Goal: Information Seeking & Learning: Learn about a topic

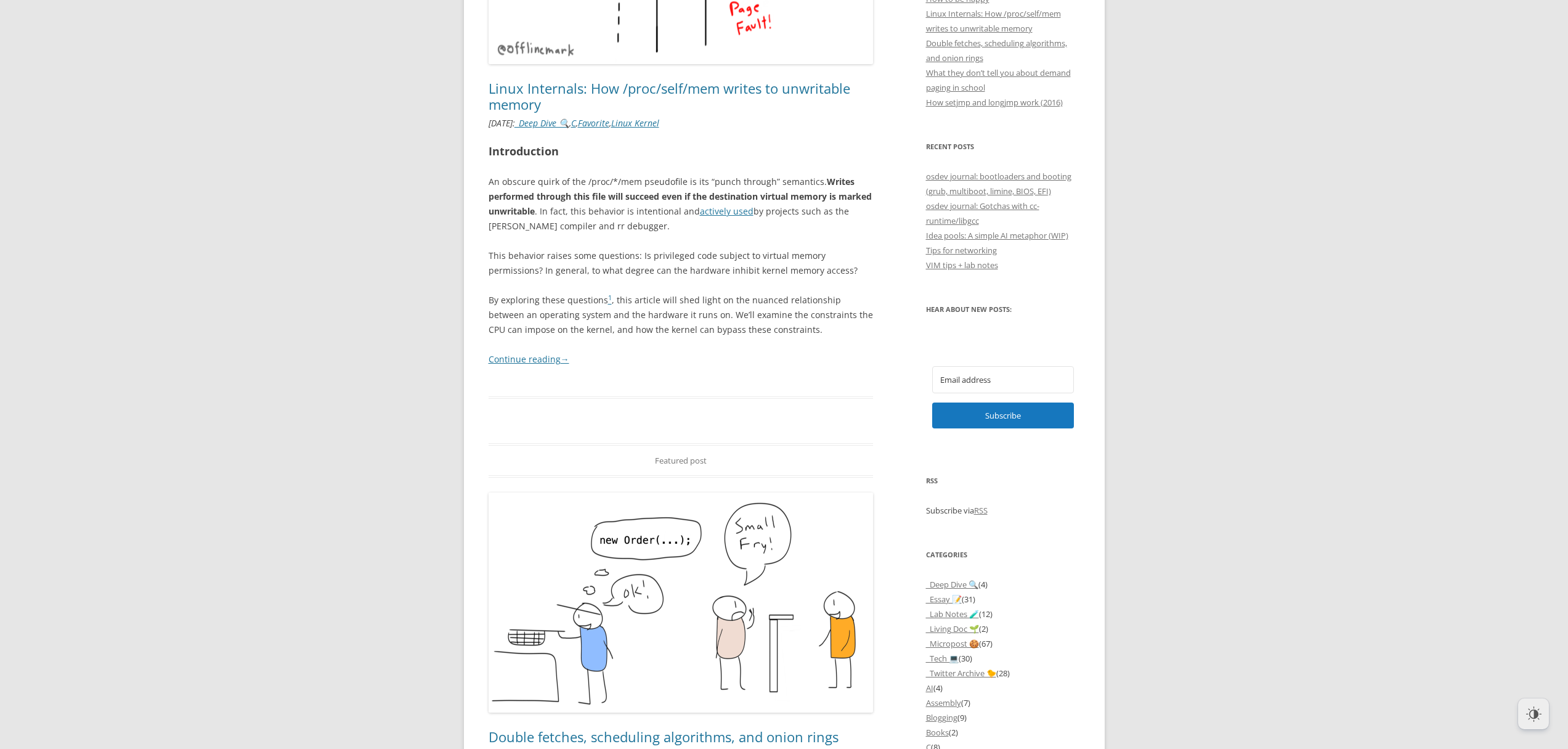
scroll to position [808, 0]
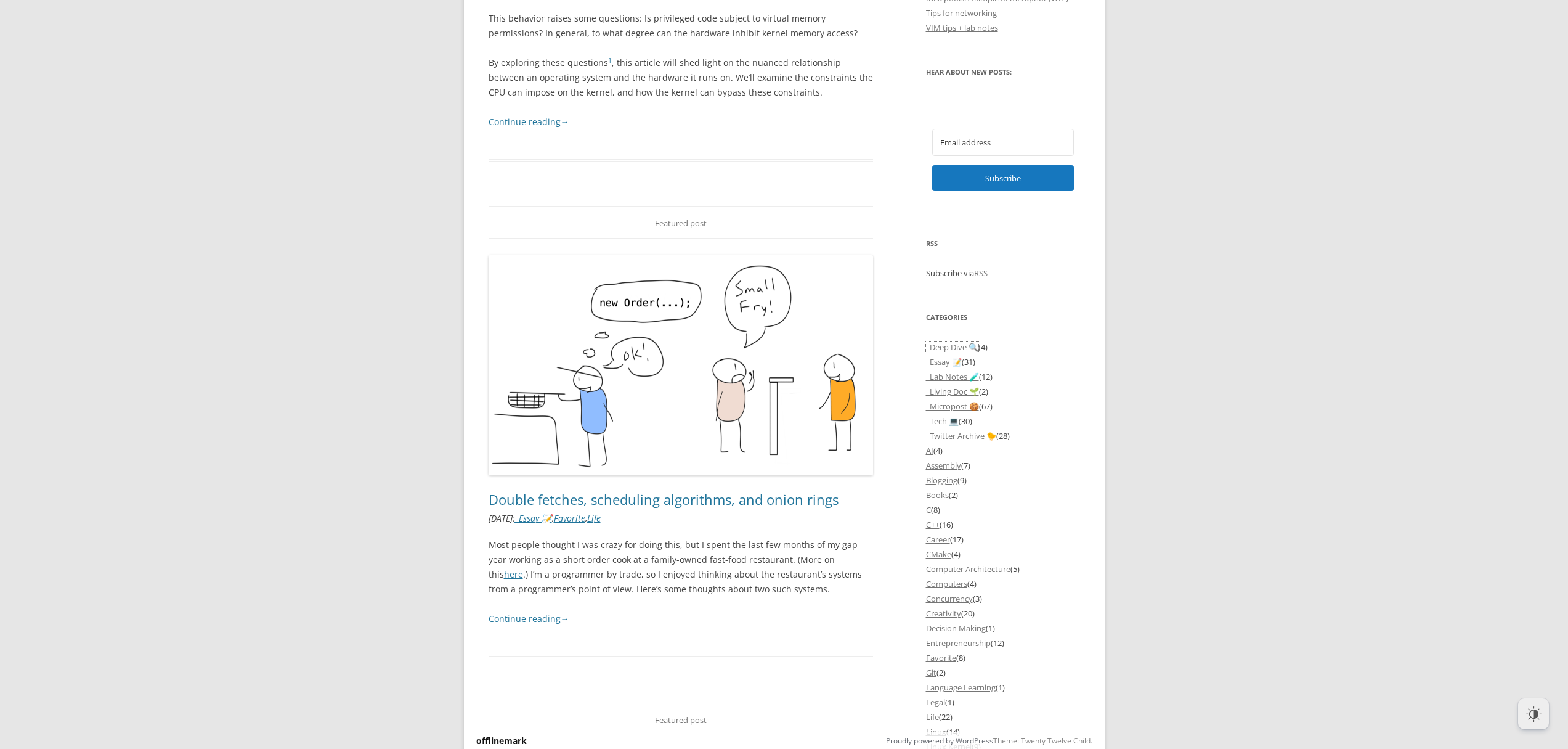
drag, startPoint x: 963, startPoint y: 366, endPoint x: 981, endPoint y: 364, distance: 18.1
click at [963, 353] on link "_Deep Dive 🔍" at bounding box center [952, 347] width 52 height 11
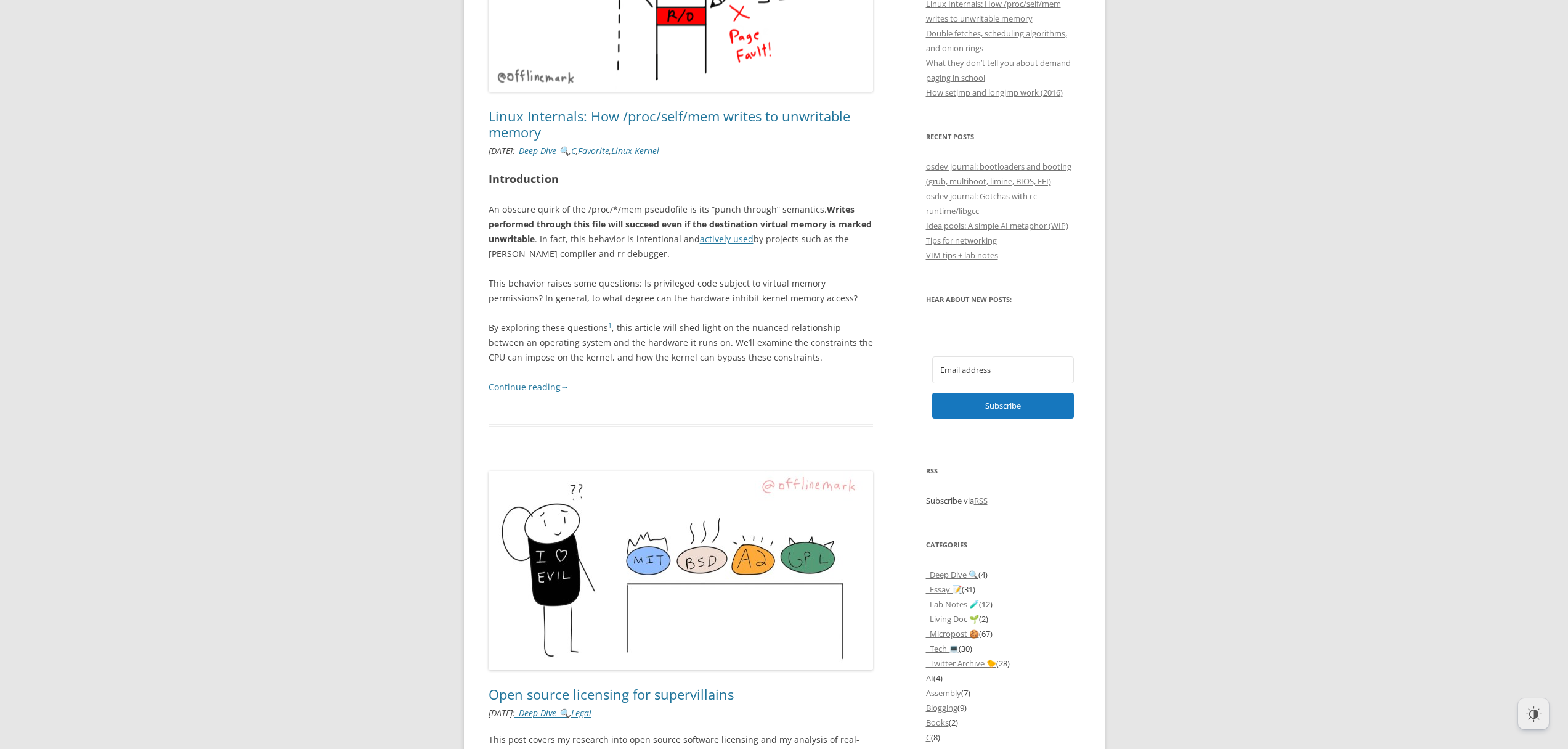
scroll to position [819, 0]
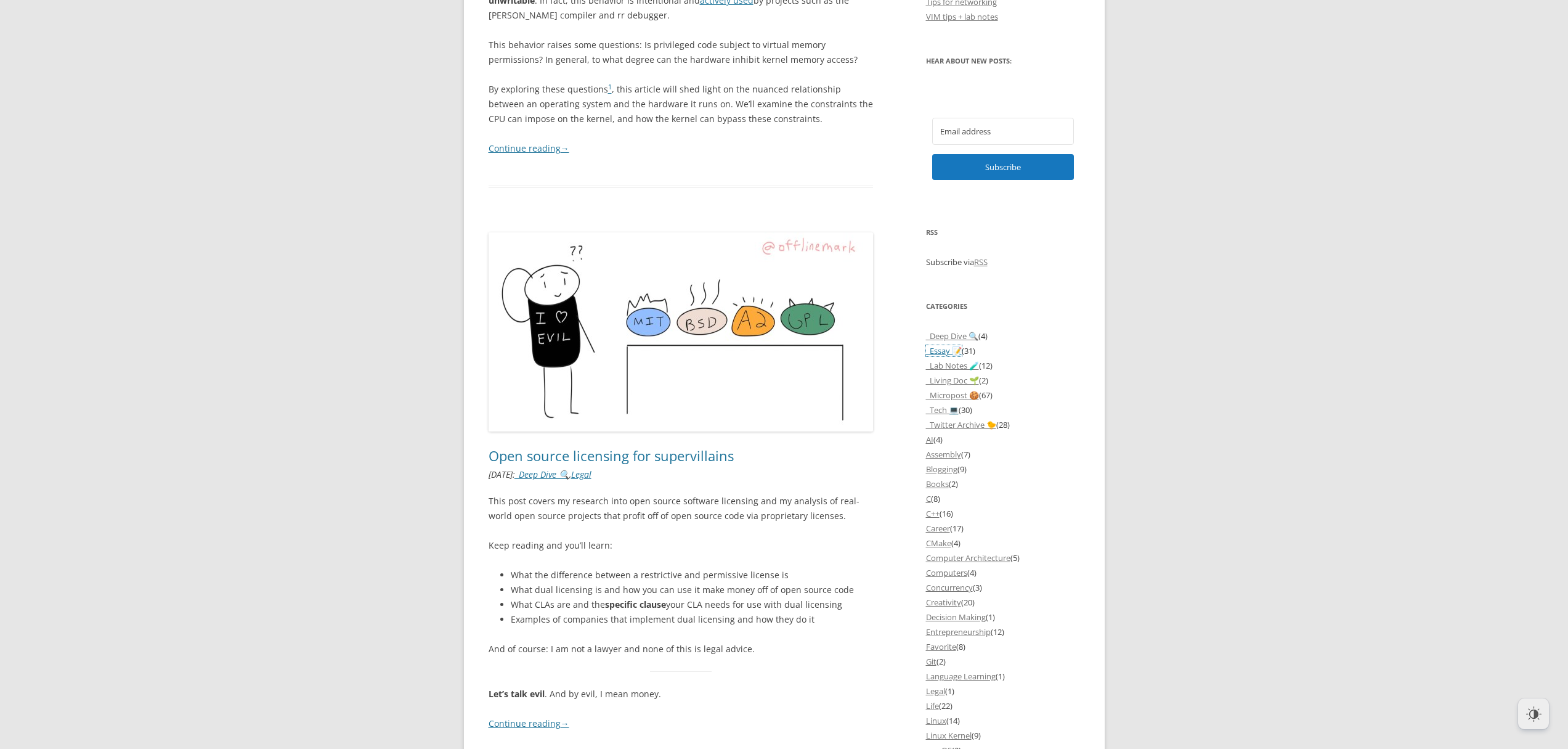
click at [938, 356] on link "_Essay 📝" at bounding box center [944, 350] width 36 height 11
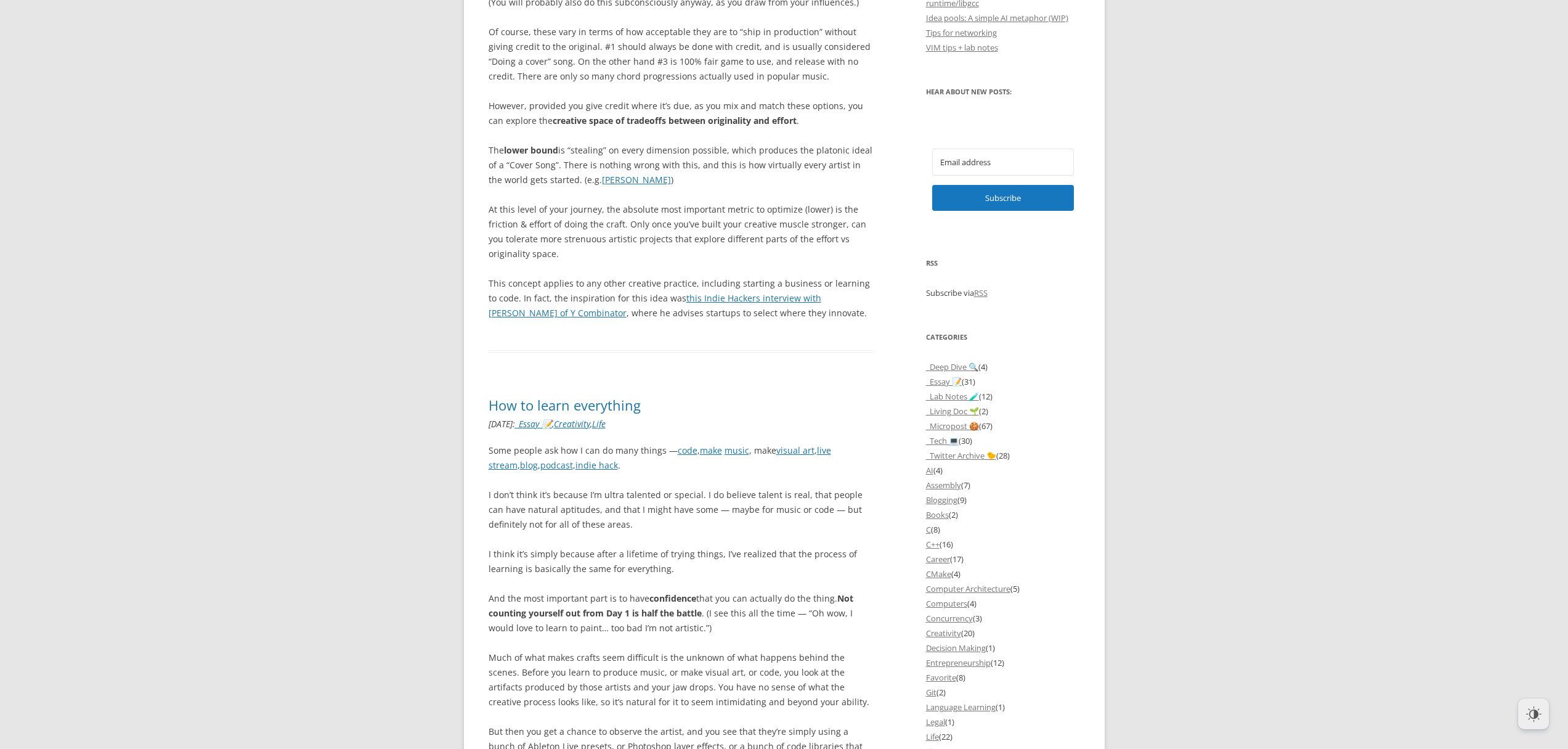
scroll to position [792, 0]
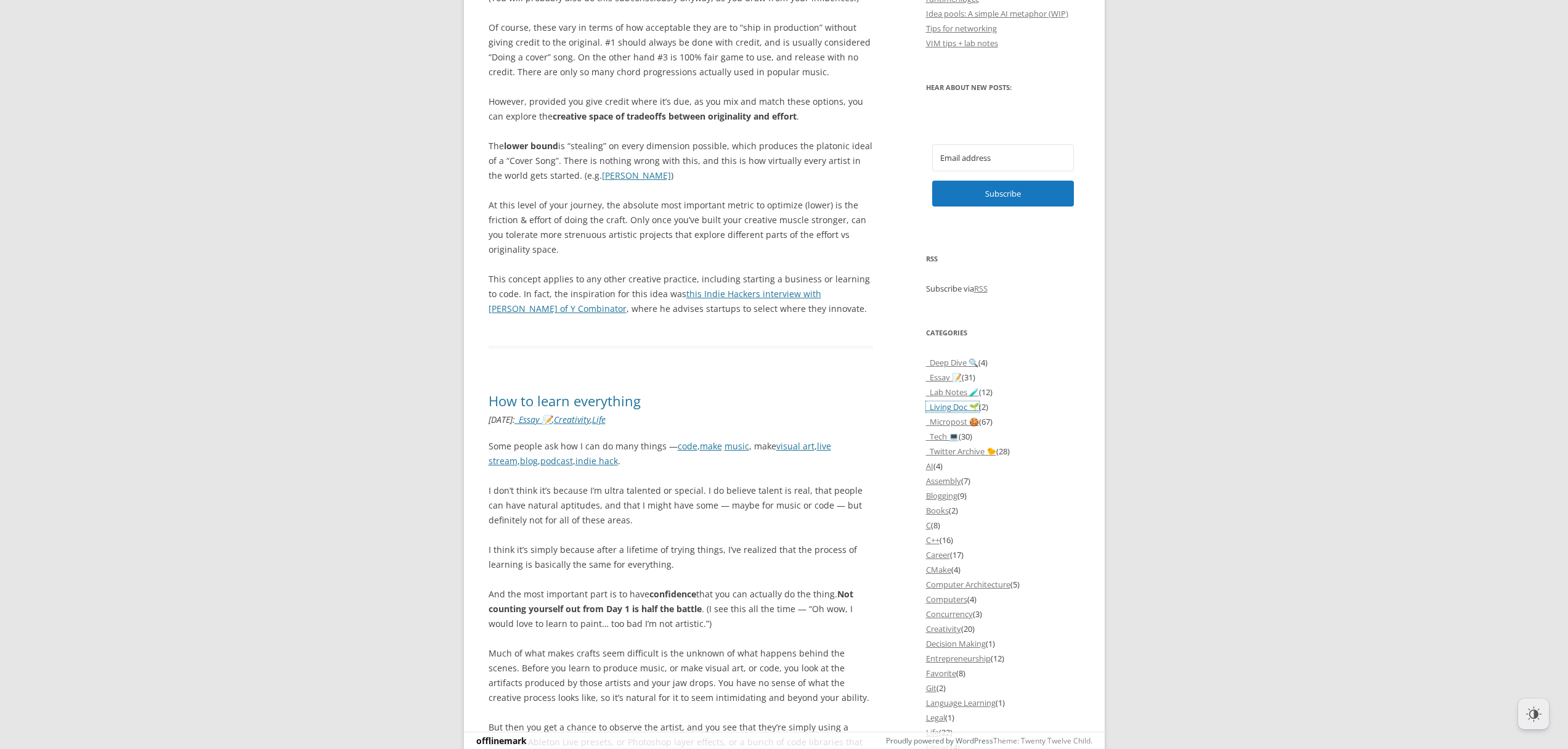
click at [966, 412] on link "_Living Doc 🌱" at bounding box center [953, 406] width 53 height 11
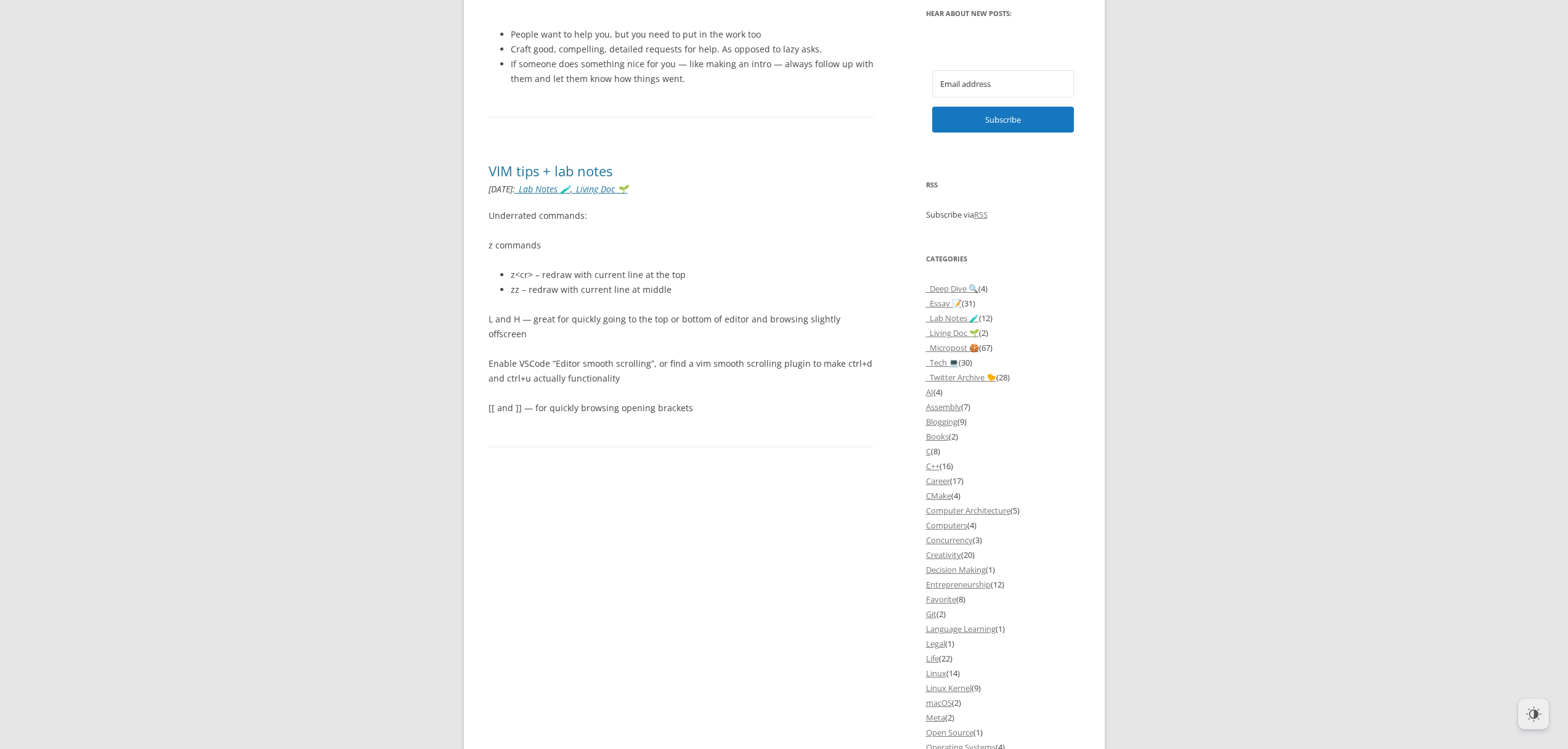
scroll to position [869, 0]
click at [936, 469] on link "C++" at bounding box center [933, 463] width 14 height 11
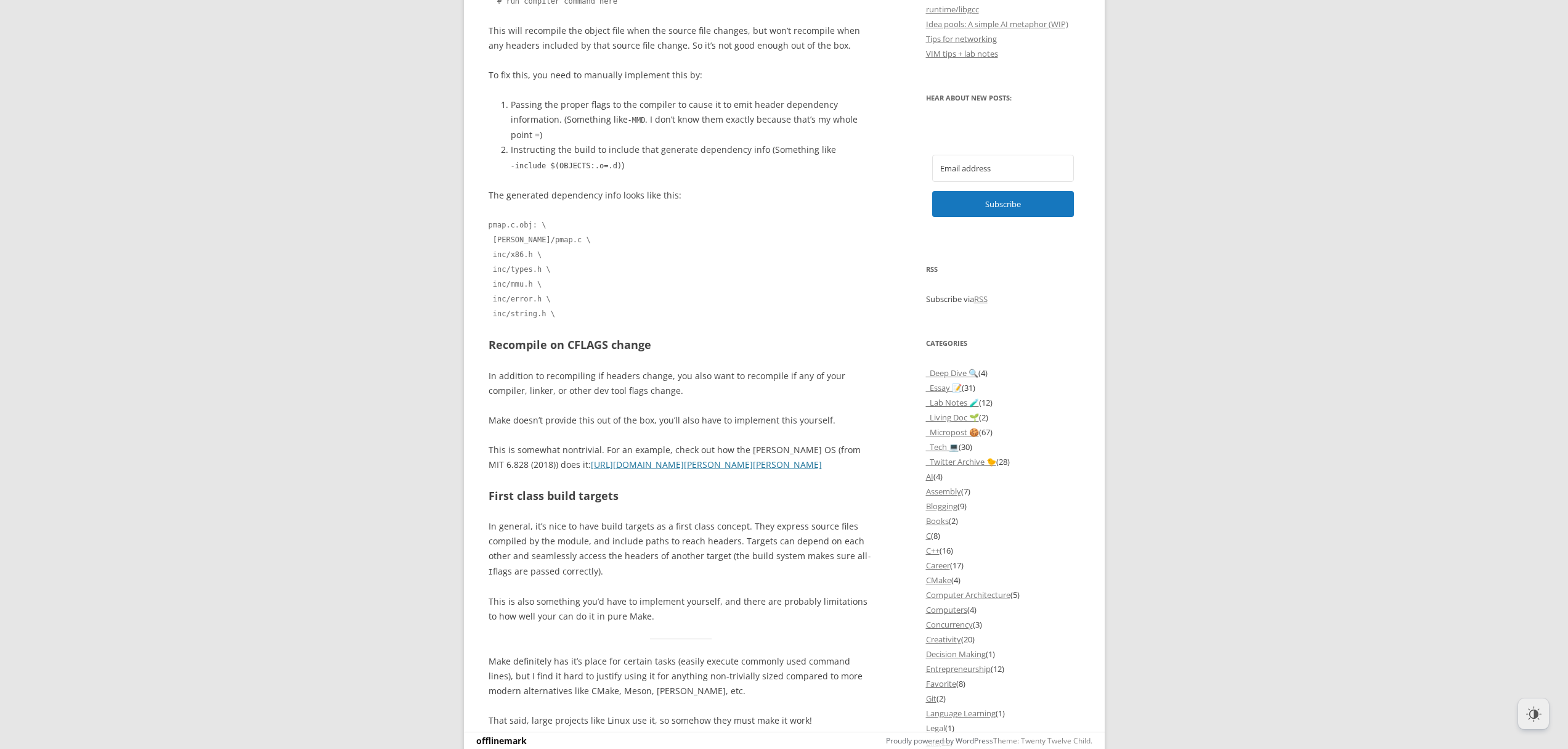
scroll to position [811, 0]
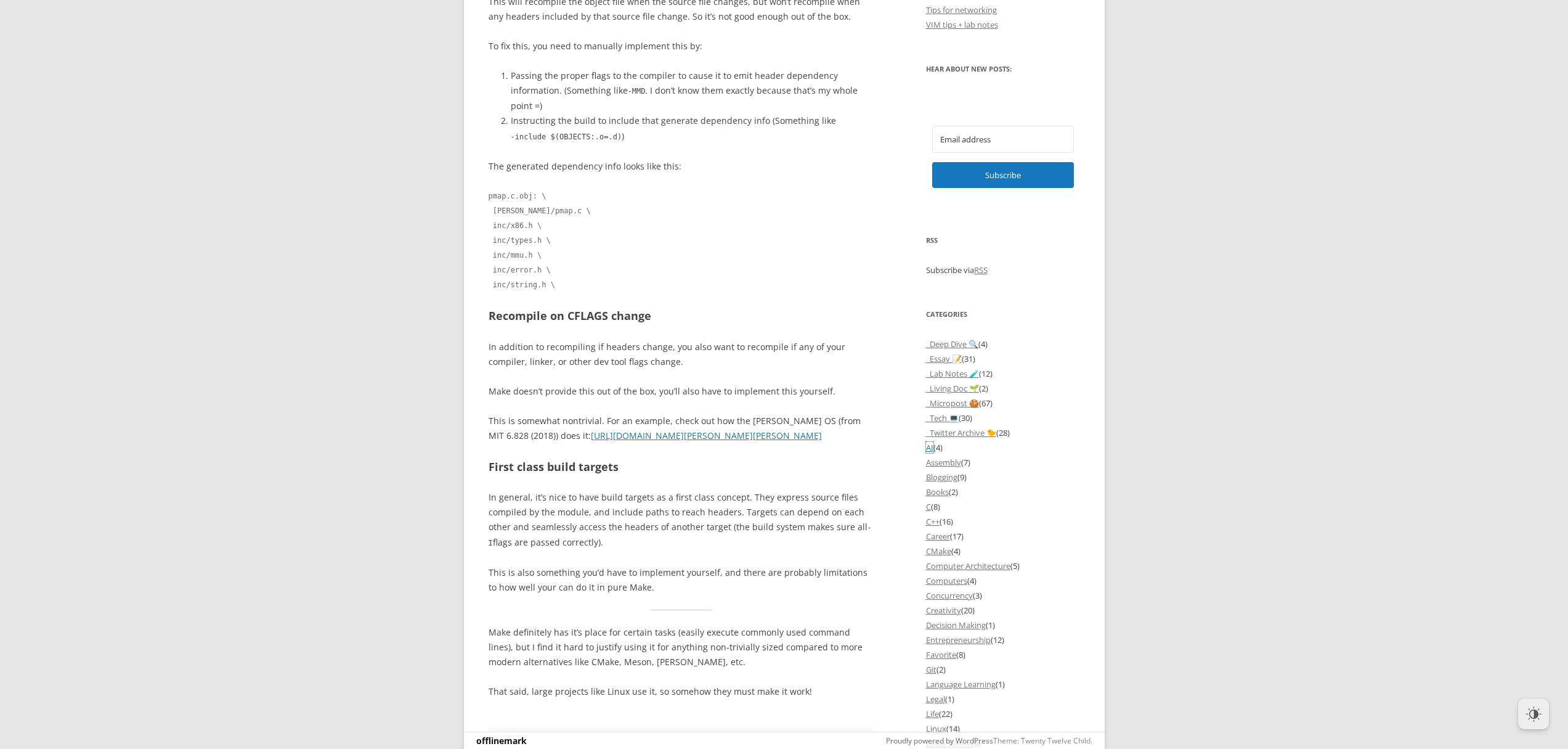
click at [931, 453] on link "AI" at bounding box center [930, 447] width 8 height 11
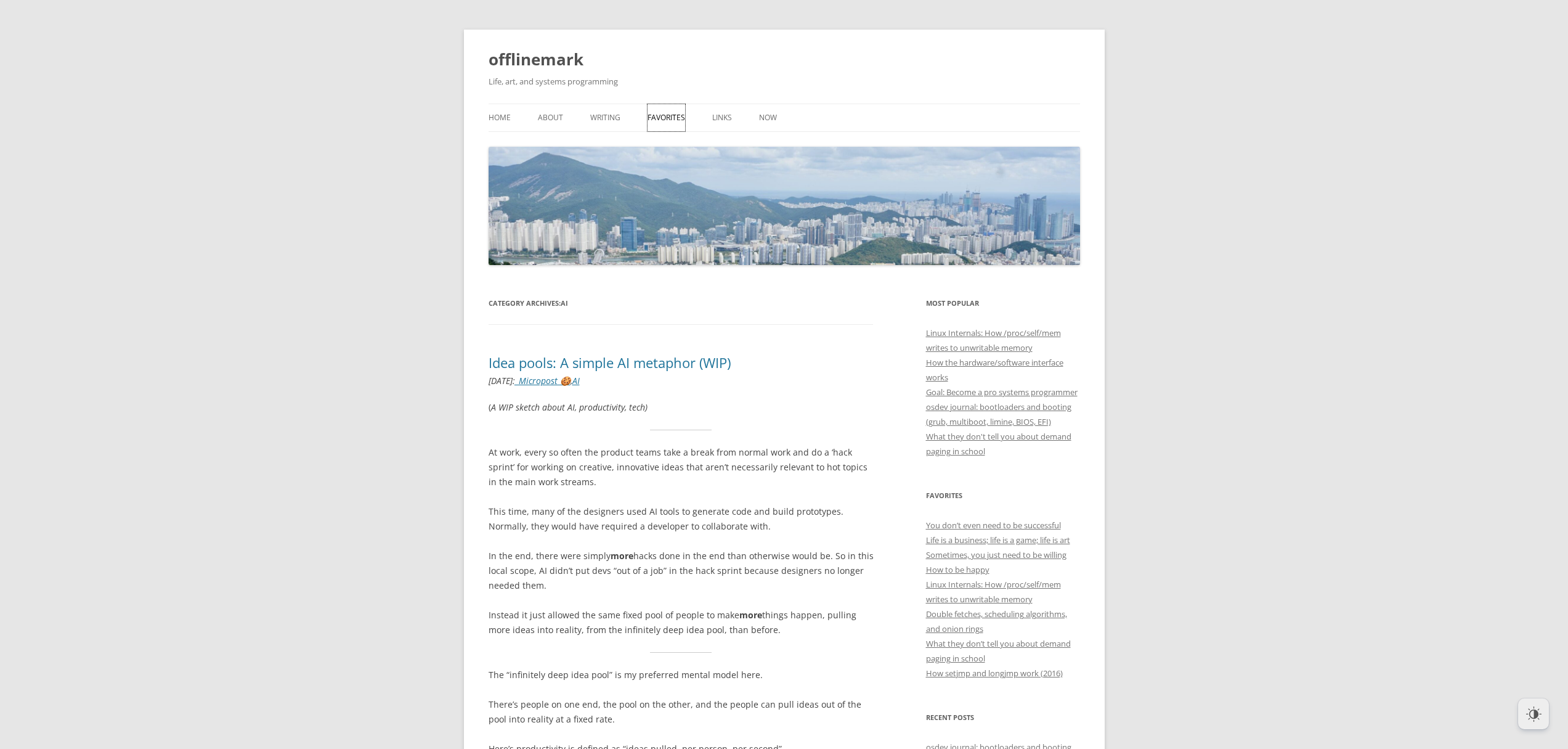
click at [654, 118] on link "Favorites" at bounding box center [666, 118] width 37 height 27
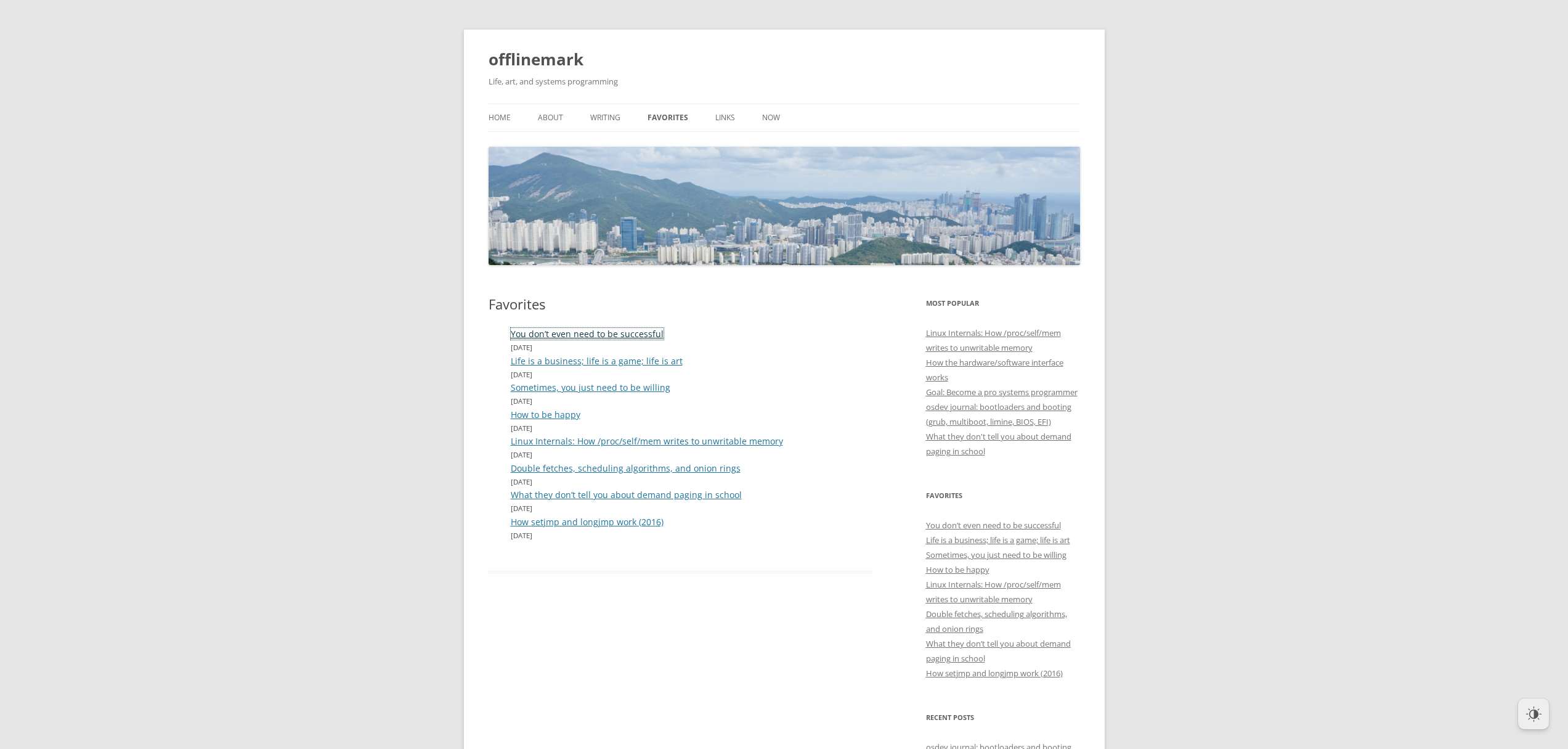
click at [637, 334] on link "You don’t even need to be successful" at bounding box center [586, 334] width 153 height 12
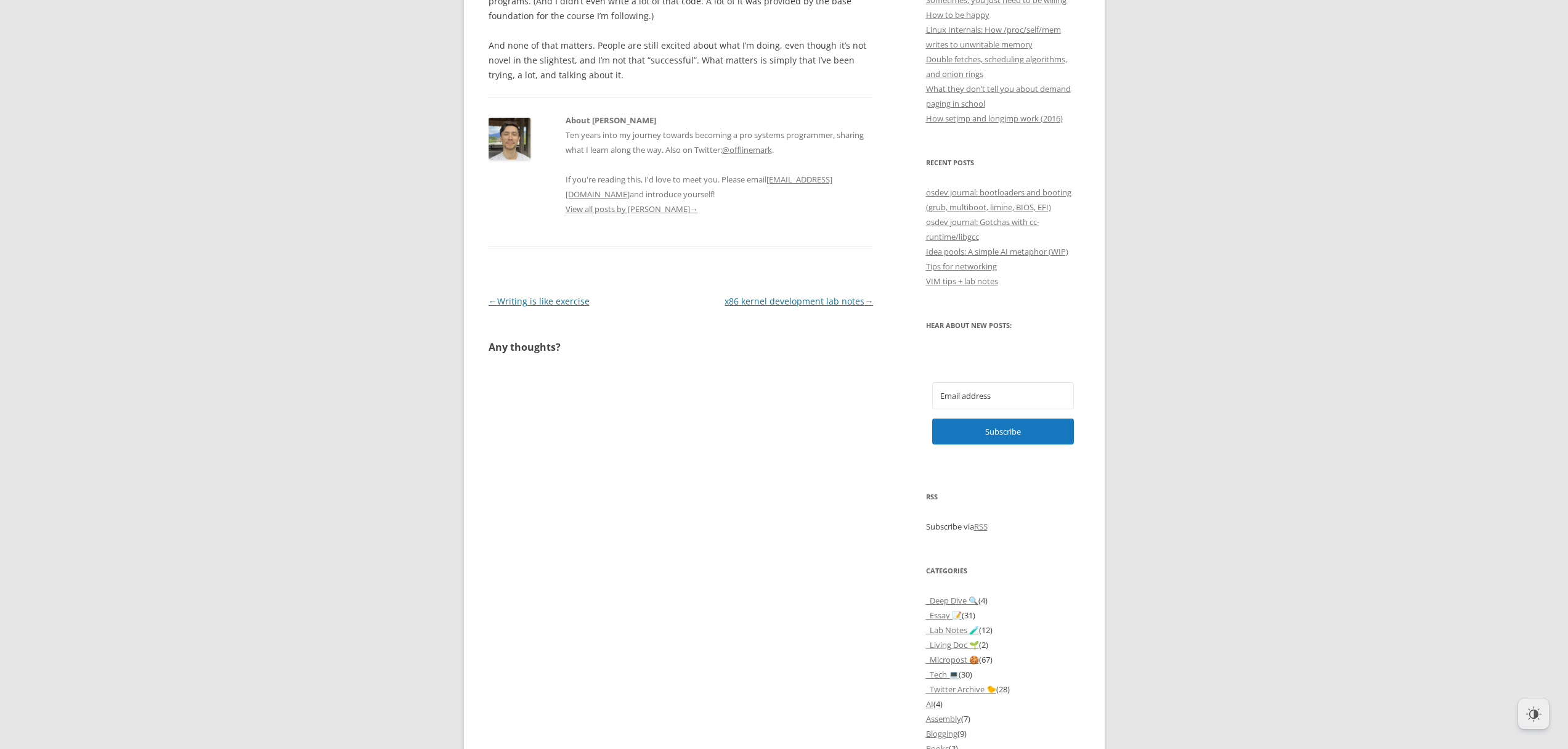
scroll to position [782, 0]
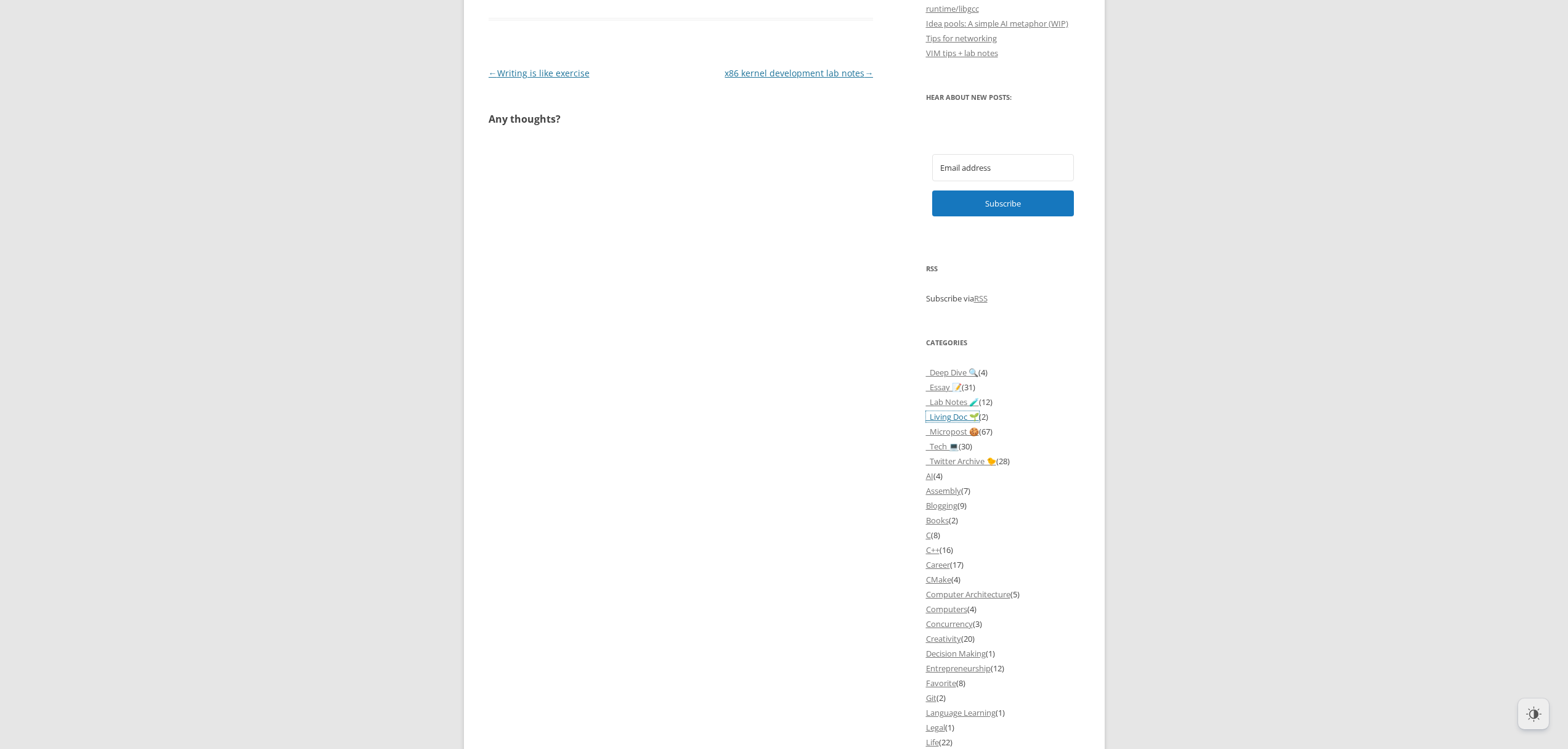
click at [952, 422] on link "_Living Doc 🌱" at bounding box center [953, 416] width 53 height 11
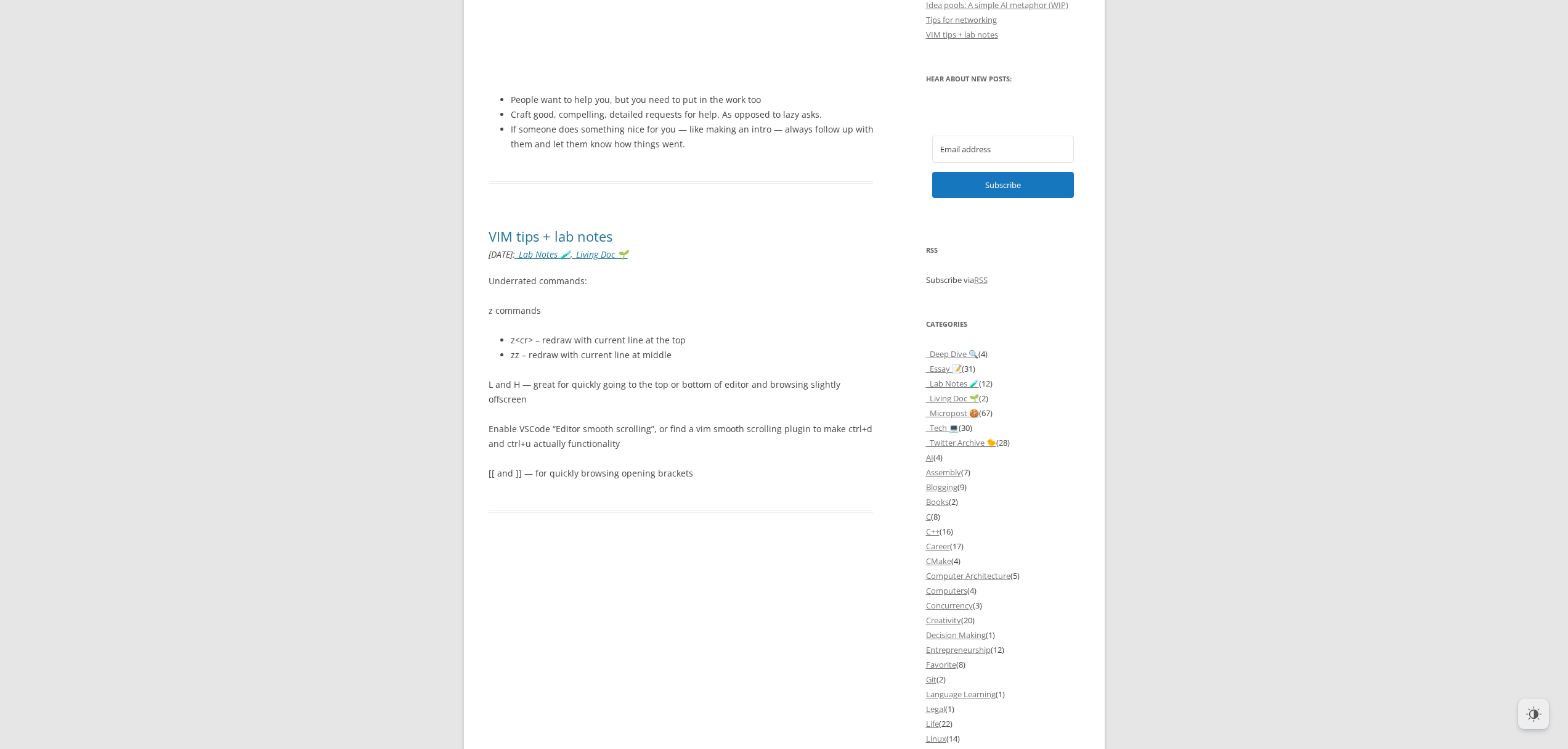
scroll to position [887, 0]
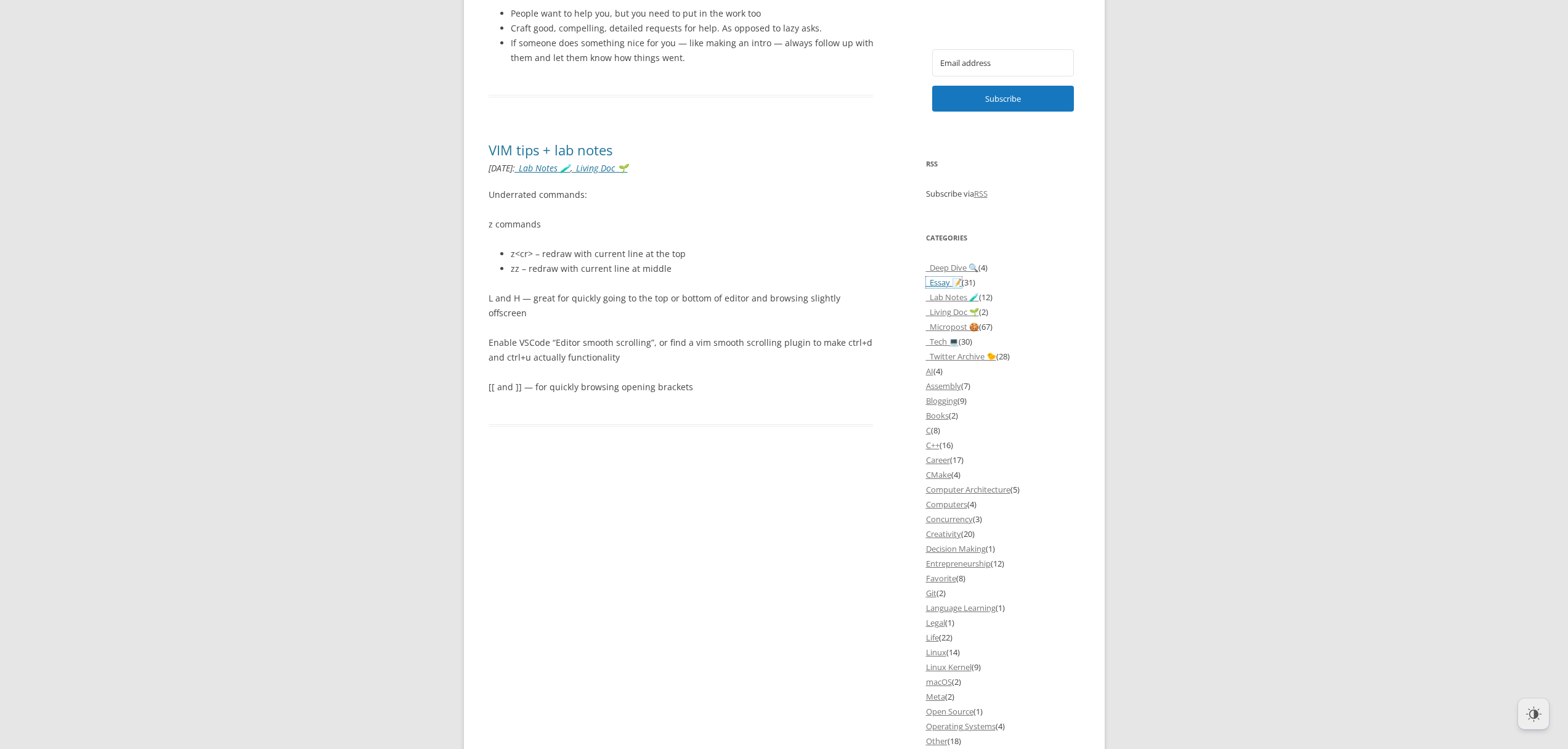
click at [943, 288] on link "_Essay 📝" at bounding box center [944, 282] width 36 height 11
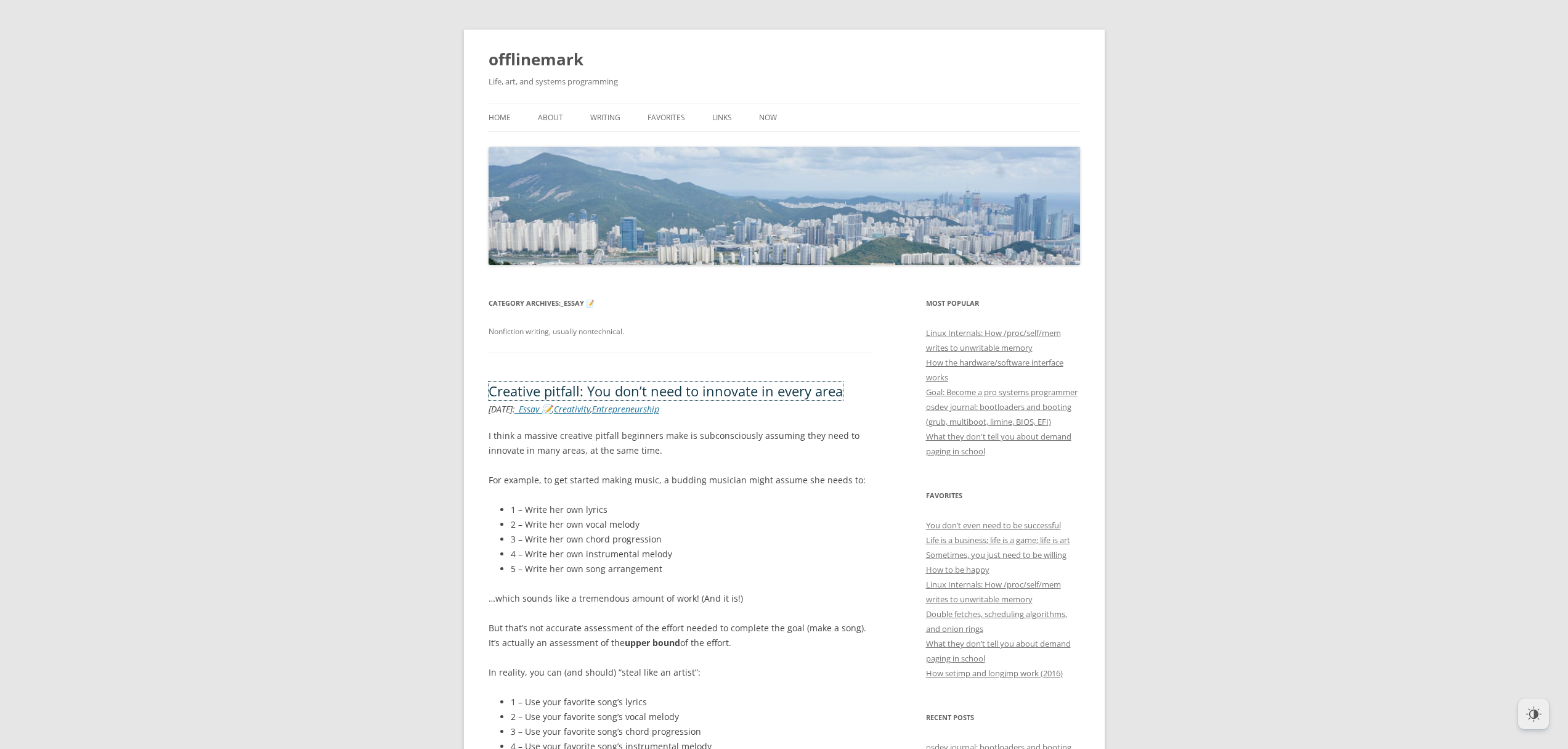
click at [778, 394] on link "Creative pitfall: You don’t need to innovate in every area" at bounding box center [666, 391] width 355 height 19
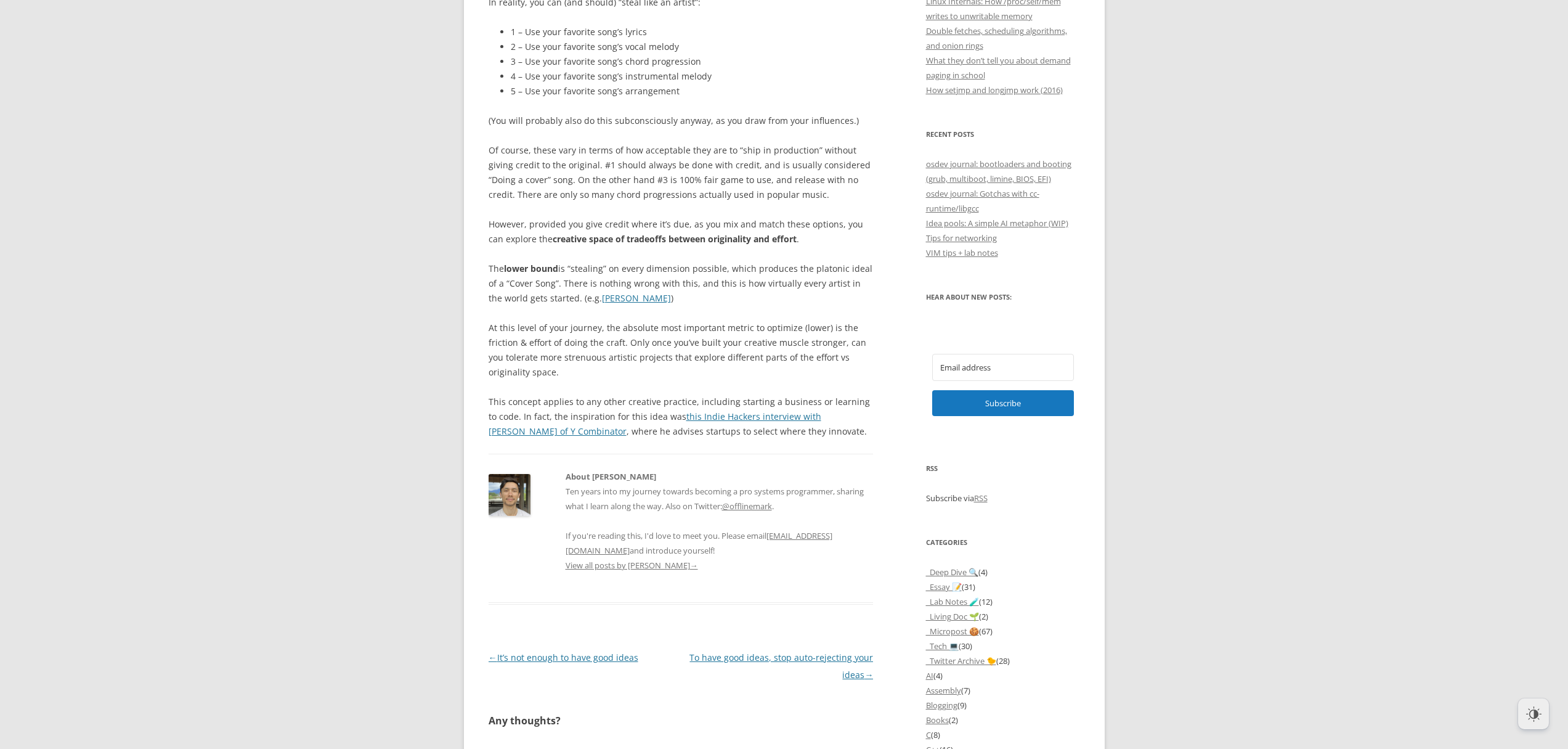
scroll to position [586, 0]
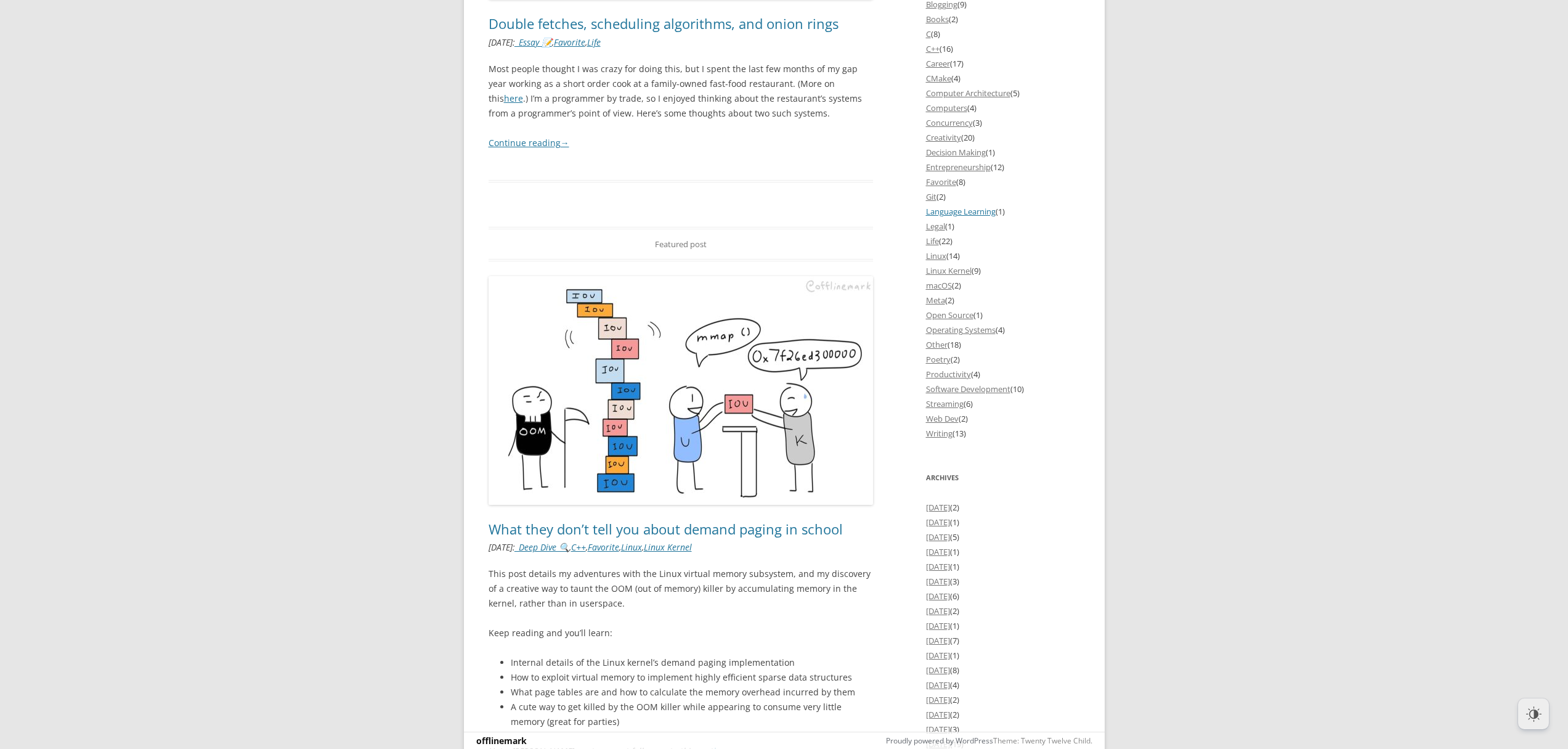
scroll to position [1372, 0]
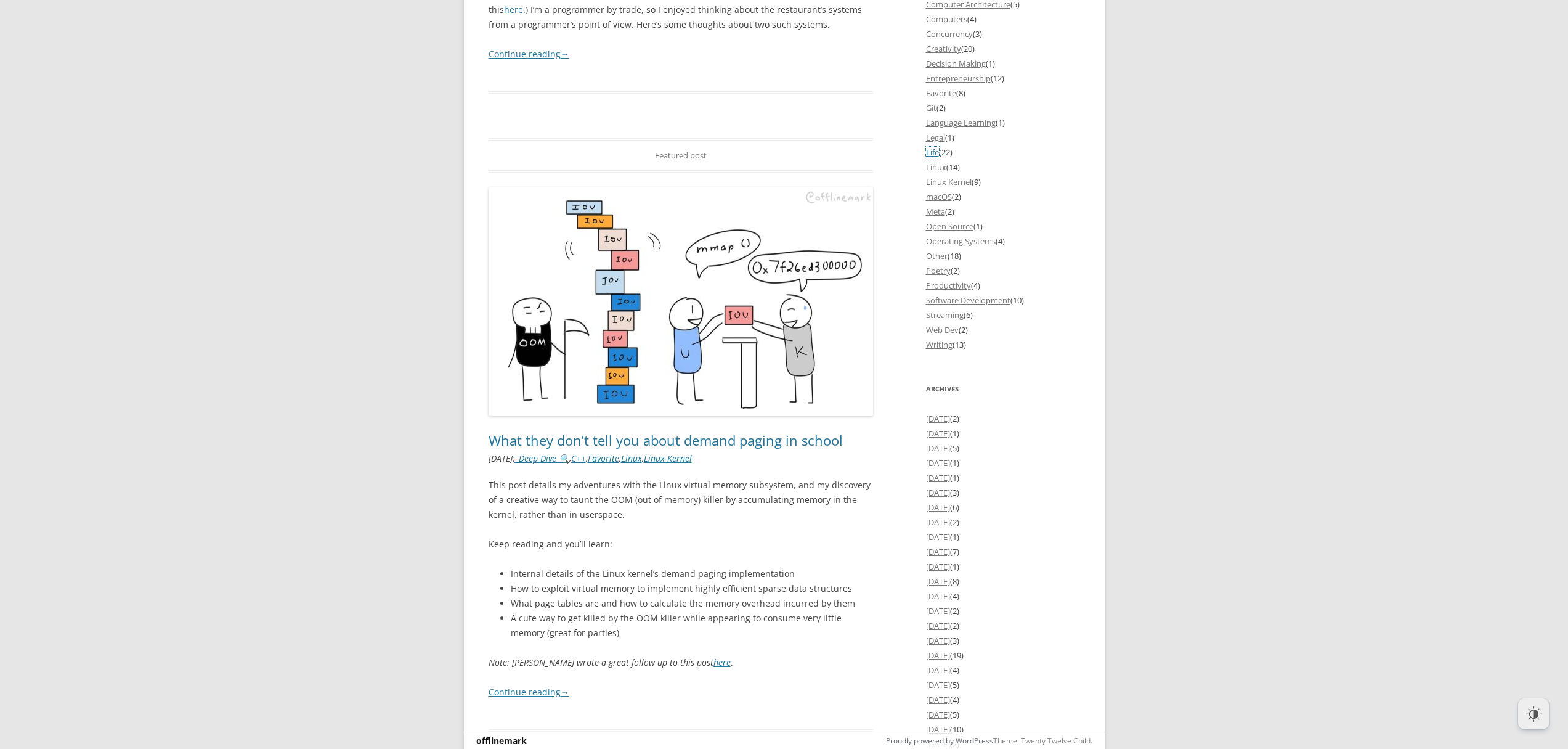
click at [935, 158] on link "Life" at bounding box center [932, 152] width 13 height 11
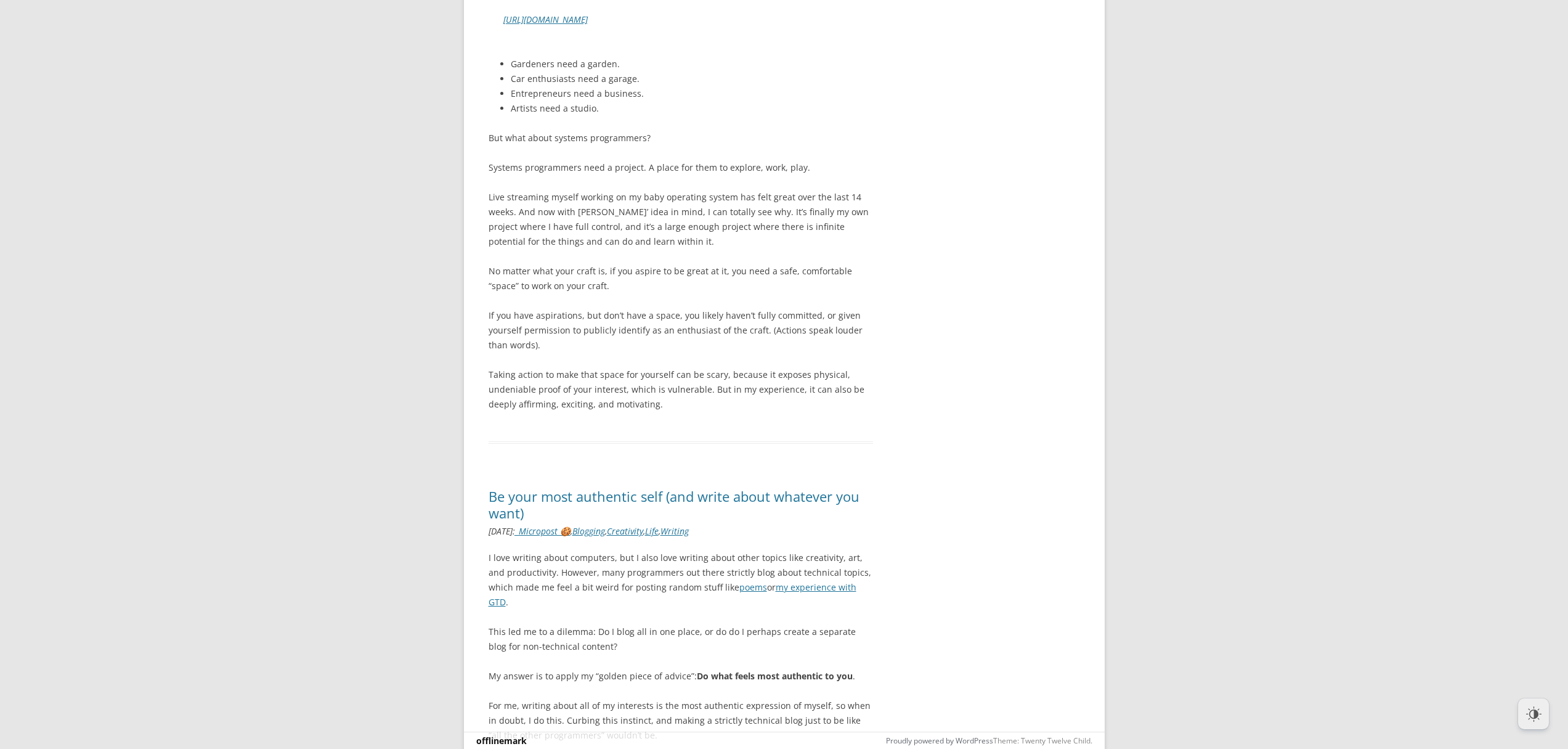
scroll to position [5009, 0]
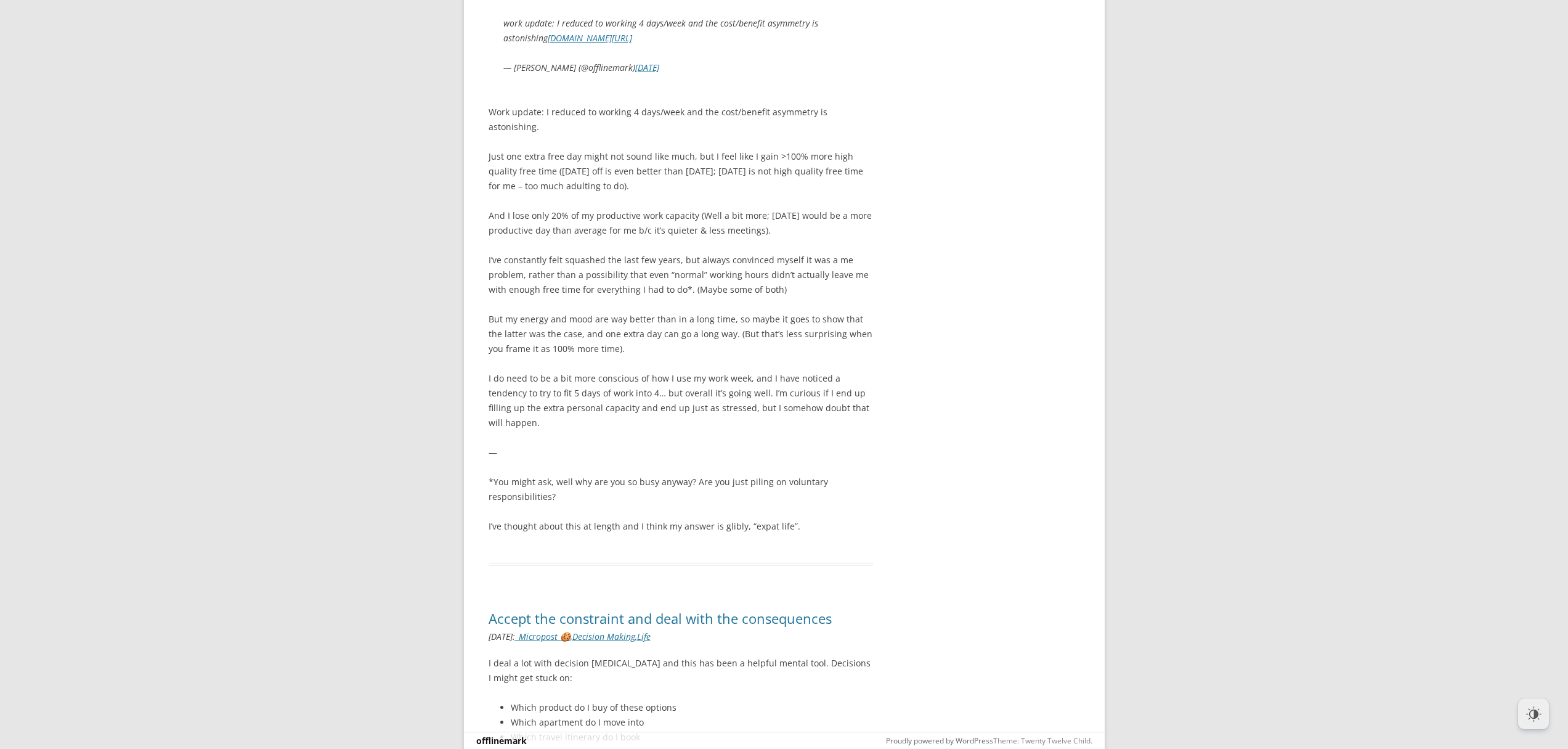
scroll to position [7550, 0]
